Goal: Find specific page/section: Find specific page/section

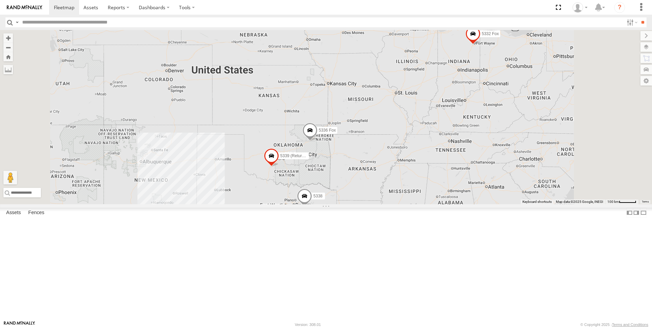
click at [79, 25] on input "text" at bounding box center [321, 22] width 604 height 10
type input "****"
click at [639, 17] on input "**" at bounding box center [643, 22] width 8 height 10
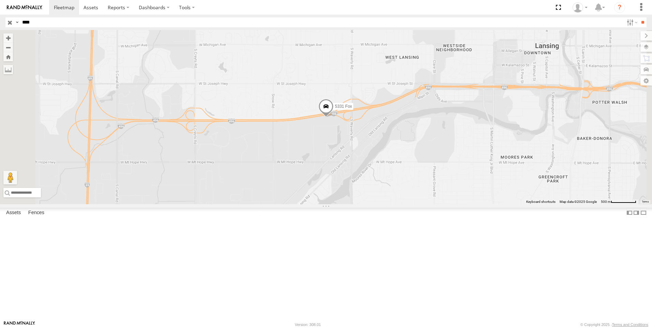
click at [0, 0] on div "5331 Fox All Assets" at bounding box center [0, 0] width 0 height 0
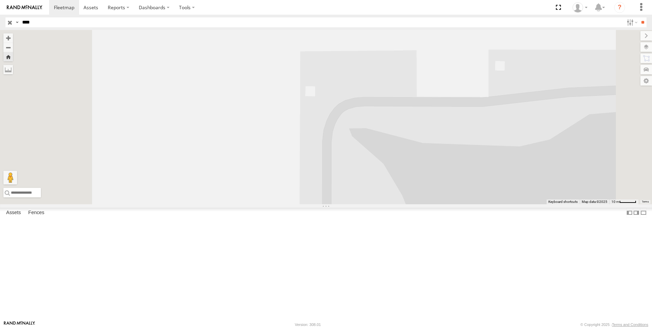
drag, startPoint x: 399, startPoint y: 188, endPoint x: 413, endPoint y: 238, distance: 52.6
click at [412, 204] on div "5331 Fox" at bounding box center [326, 117] width 652 height 174
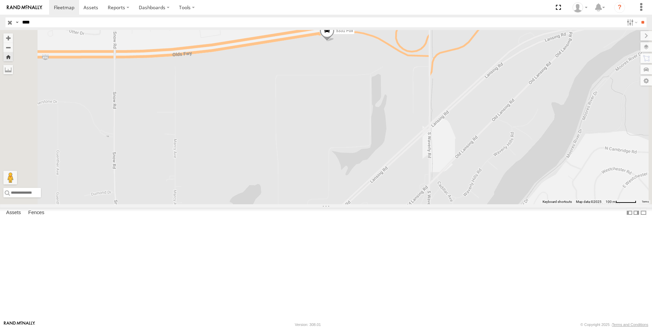
click at [0, 0] on span at bounding box center [0, 0] width 0 height 0
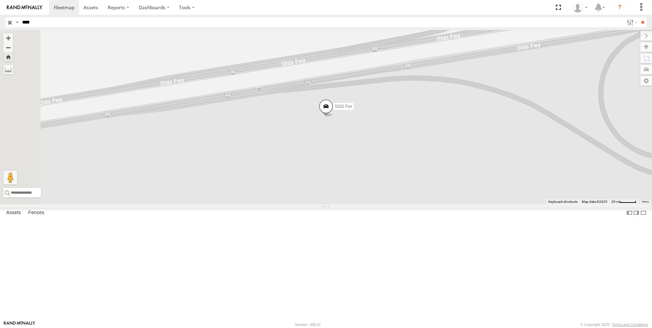
click at [0, 0] on div "5331 Fox" at bounding box center [0, 0] width 0 height 0
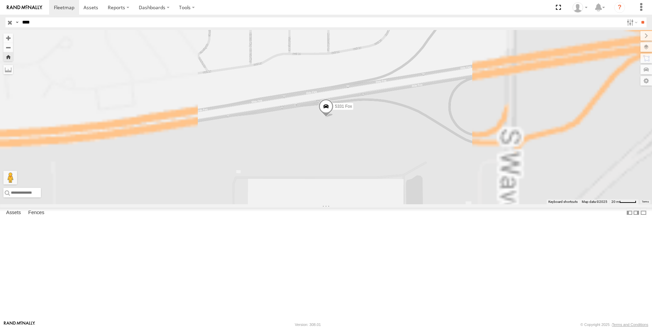
click at [334, 117] on span at bounding box center [326, 108] width 15 height 18
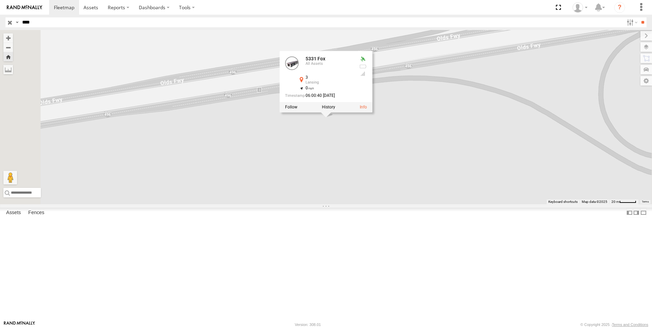
click at [400, 186] on div "5331 Fox 5331 Fox All Assets 3 Lansing 42.72034 , -84.60946 0 06:00:40 09/20/20…" at bounding box center [326, 117] width 652 height 174
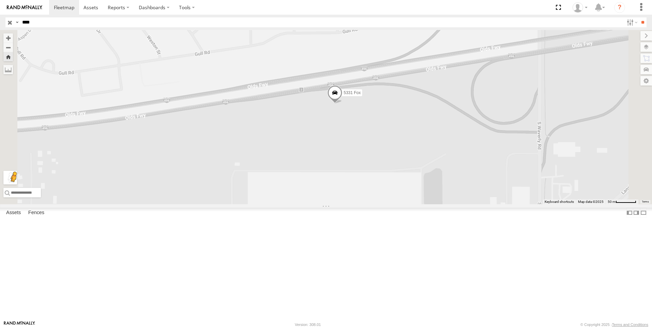
click at [17, 185] on button "Drag Pegman onto the map to open Street View" at bounding box center [10, 178] width 14 height 14
click at [643, 48] on label at bounding box center [639, 47] width 25 height 10
click at [0, 0] on span "Basemaps" at bounding box center [0, 0] width 0 height 0
click at [0, 0] on span "Satellite" at bounding box center [0, 0] width 0 height 0
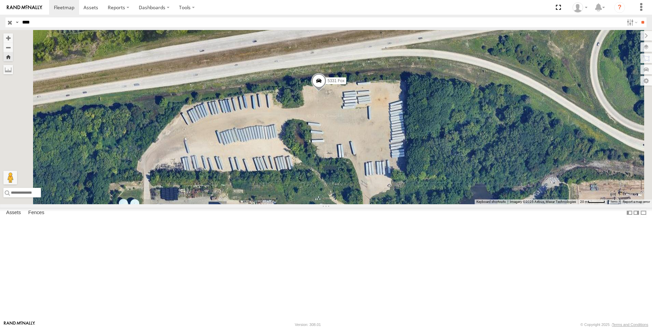
click at [465, 166] on div "5331 Fox" at bounding box center [326, 117] width 652 height 174
click at [0, 0] on span "Night" at bounding box center [0, 0] width 0 height 0
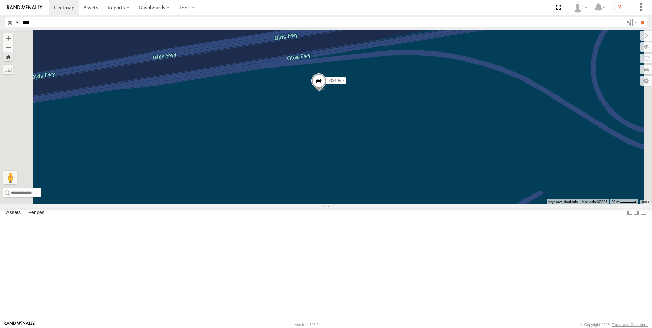
click at [0, 0] on span "Satellite + Roadmap" at bounding box center [0, 0] width 0 height 0
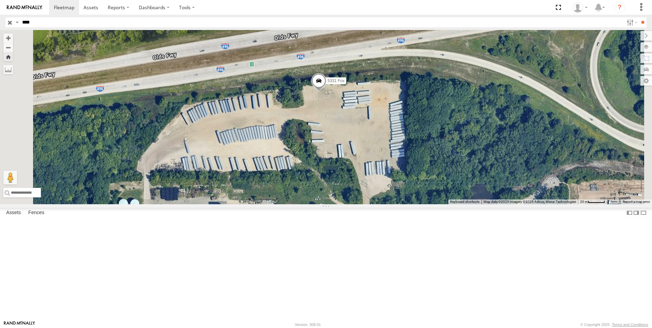
click at [0, 0] on div "Satellite" at bounding box center [0, 0] width 0 height 0
click at [0, 0] on span "Satellite" at bounding box center [0, 0] width 0 height 0
click at [0, 0] on div "Satellite" at bounding box center [0, 0] width 0 height 0
click at [0, 0] on span "Terrain" at bounding box center [0, 0] width 0 height 0
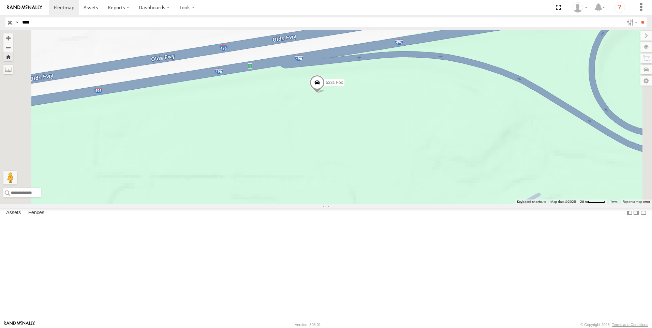
click at [0, 0] on span "Satellite" at bounding box center [0, 0] width 0 height 0
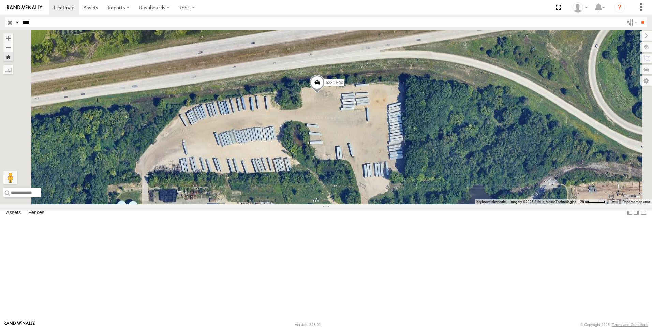
click at [0, 0] on span "Terrain" at bounding box center [0, 0] width 0 height 0
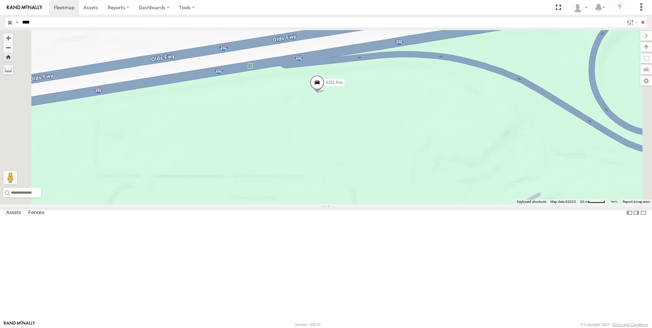
click at [0, 0] on span "Satellite" at bounding box center [0, 0] width 0 height 0
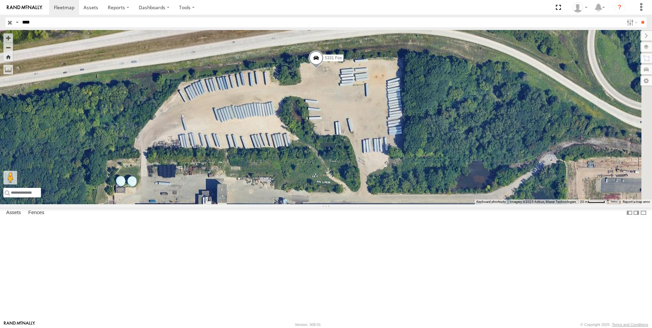
drag, startPoint x: 313, startPoint y: 109, endPoint x: 313, endPoint y: 85, distance: 24.9
click at [313, 85] on div "5331 Fox" at bounding box center [326, 117] width 652 height 174
